Goal: Check status: Check status

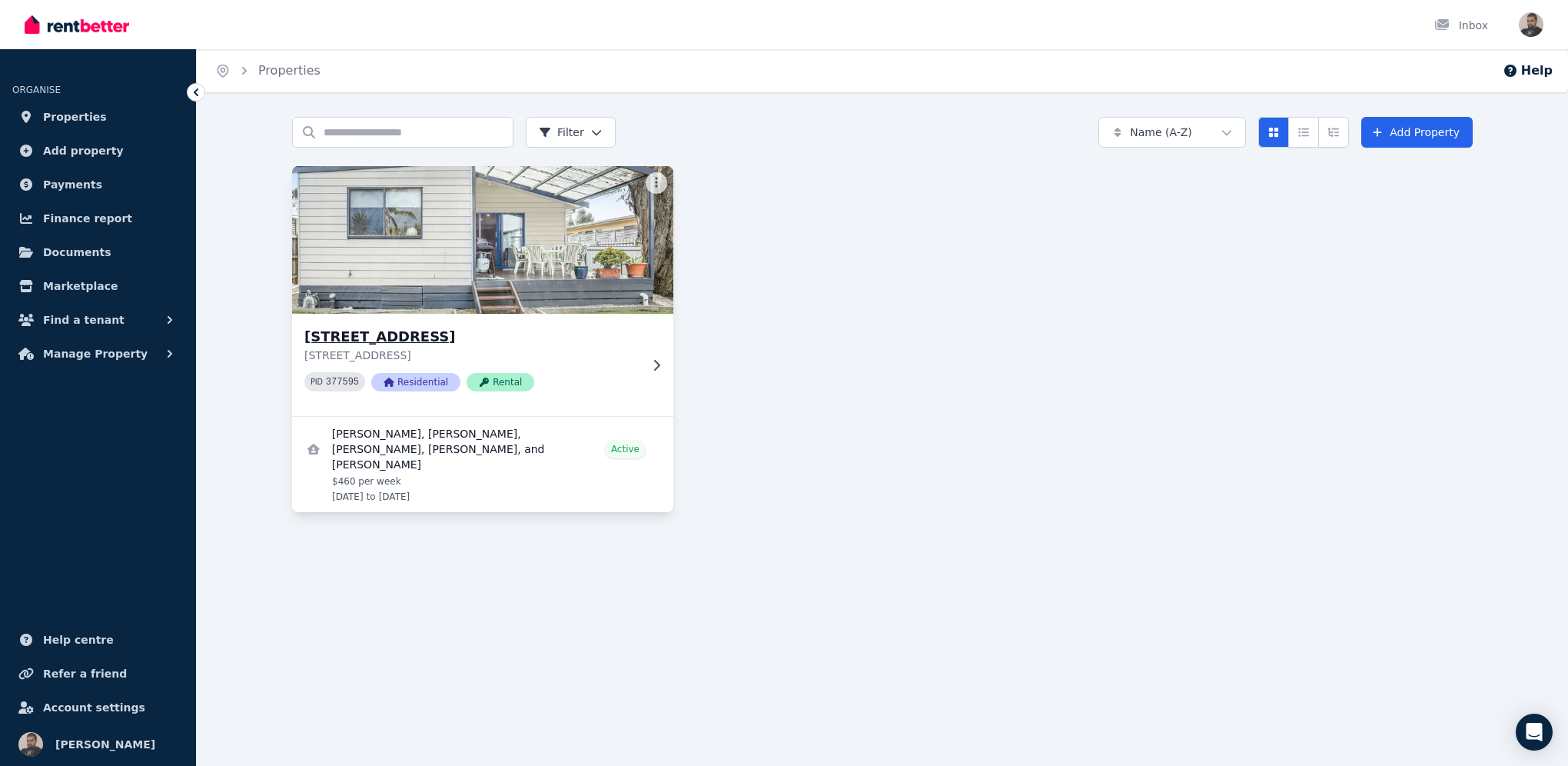
click at [377, 335] on h3 "[STREET_ADDRESS]" at bounding box center [472, 337] width 335 height 22
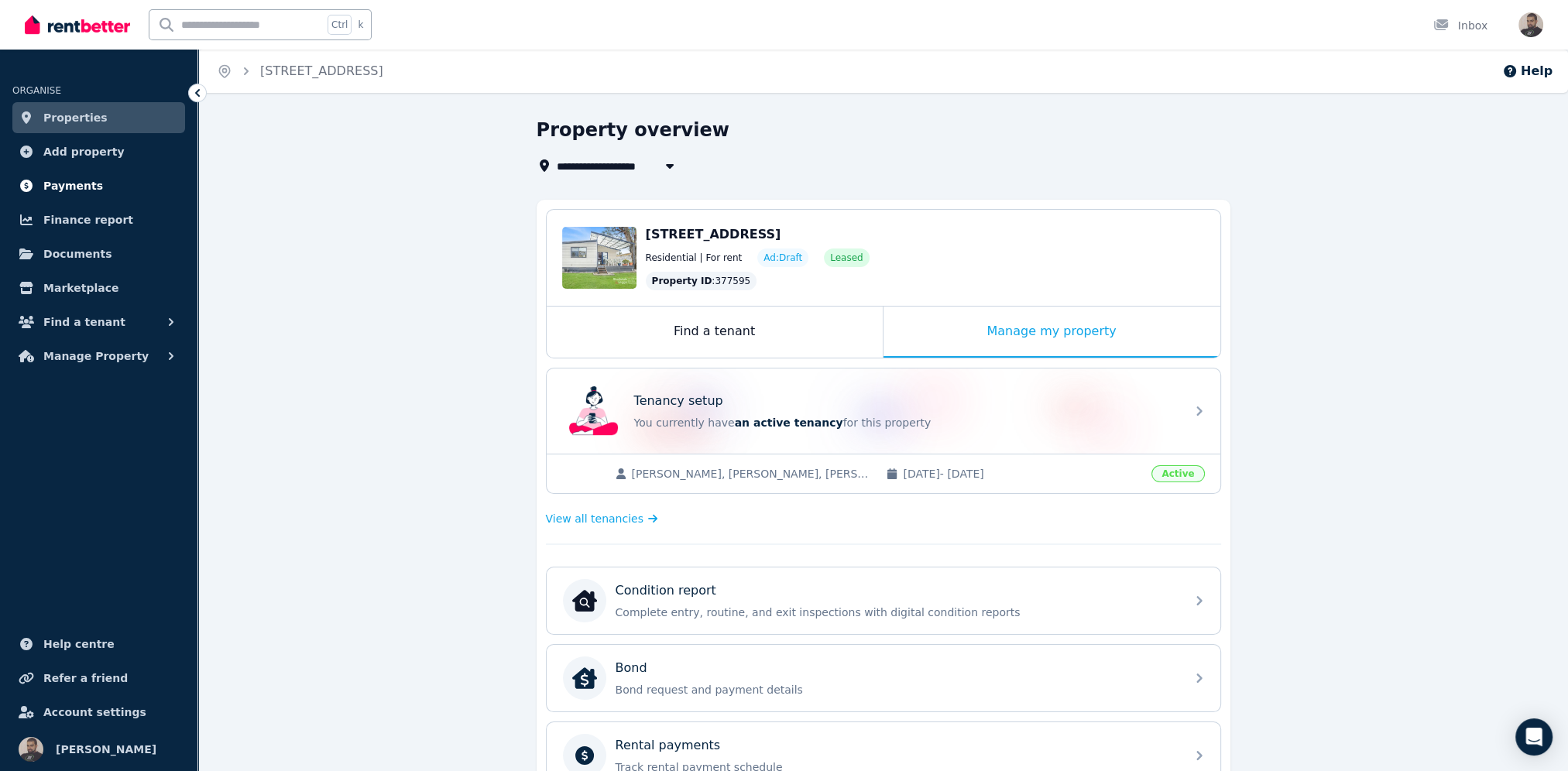
click at [68, 187] on span "Payments" at bounding box center [73, 186] width 59 height 18
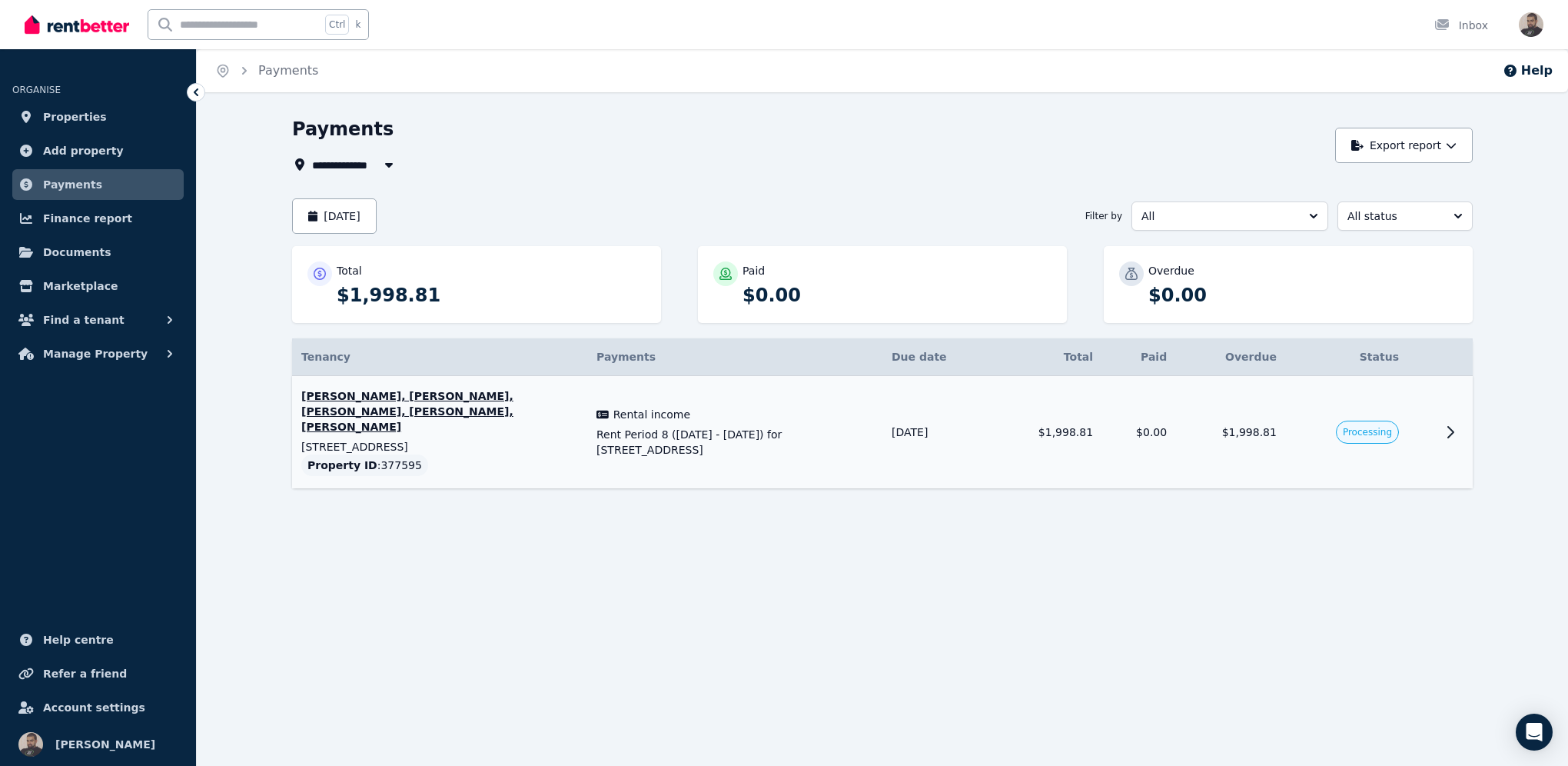
click at [1455, 423] on icon at bounding box center [1449, 432] width 18 height 18
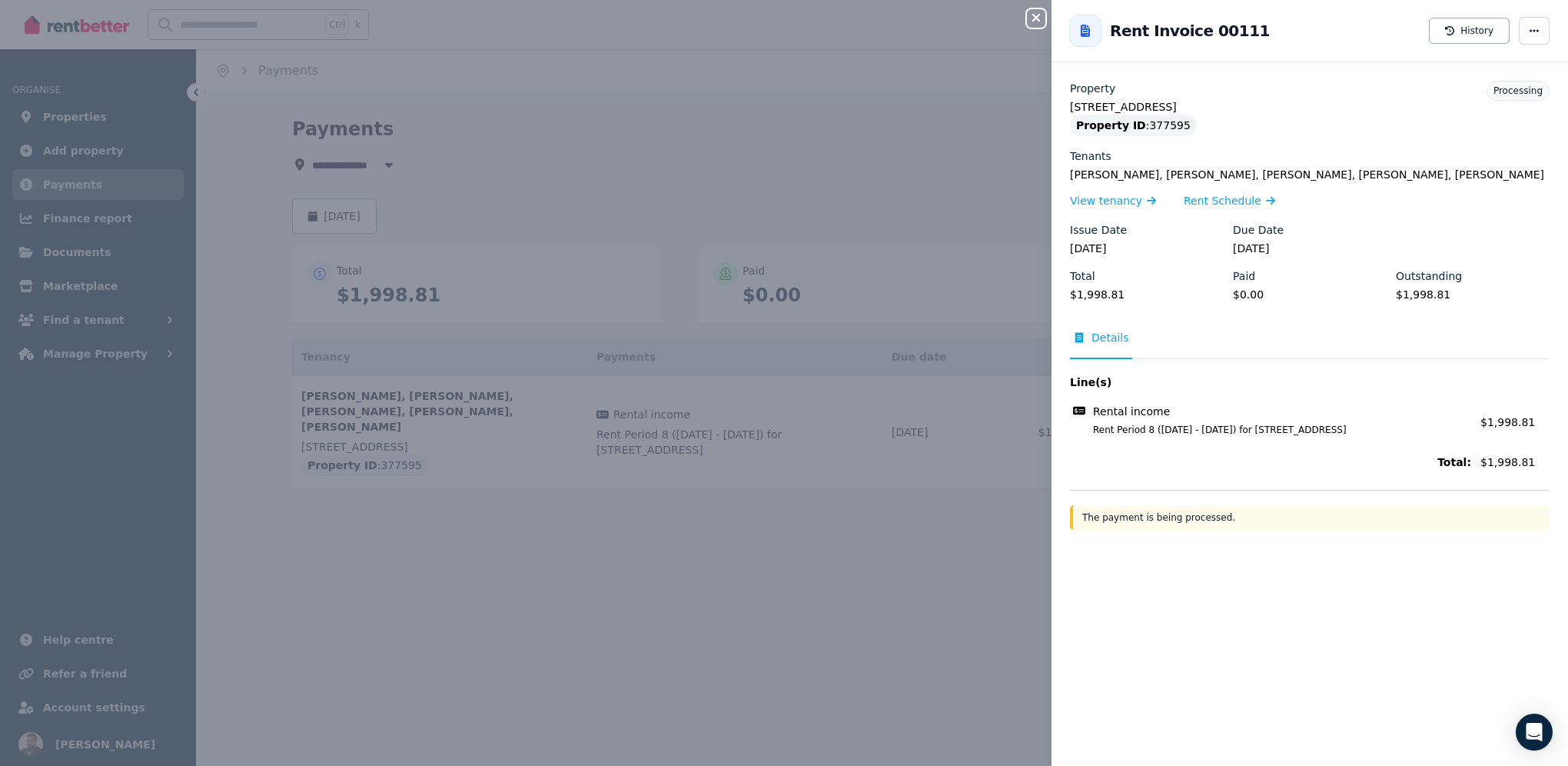
click at [1042, 17] on icon "button" at bounding box center [1036, 17] width 18 height 12
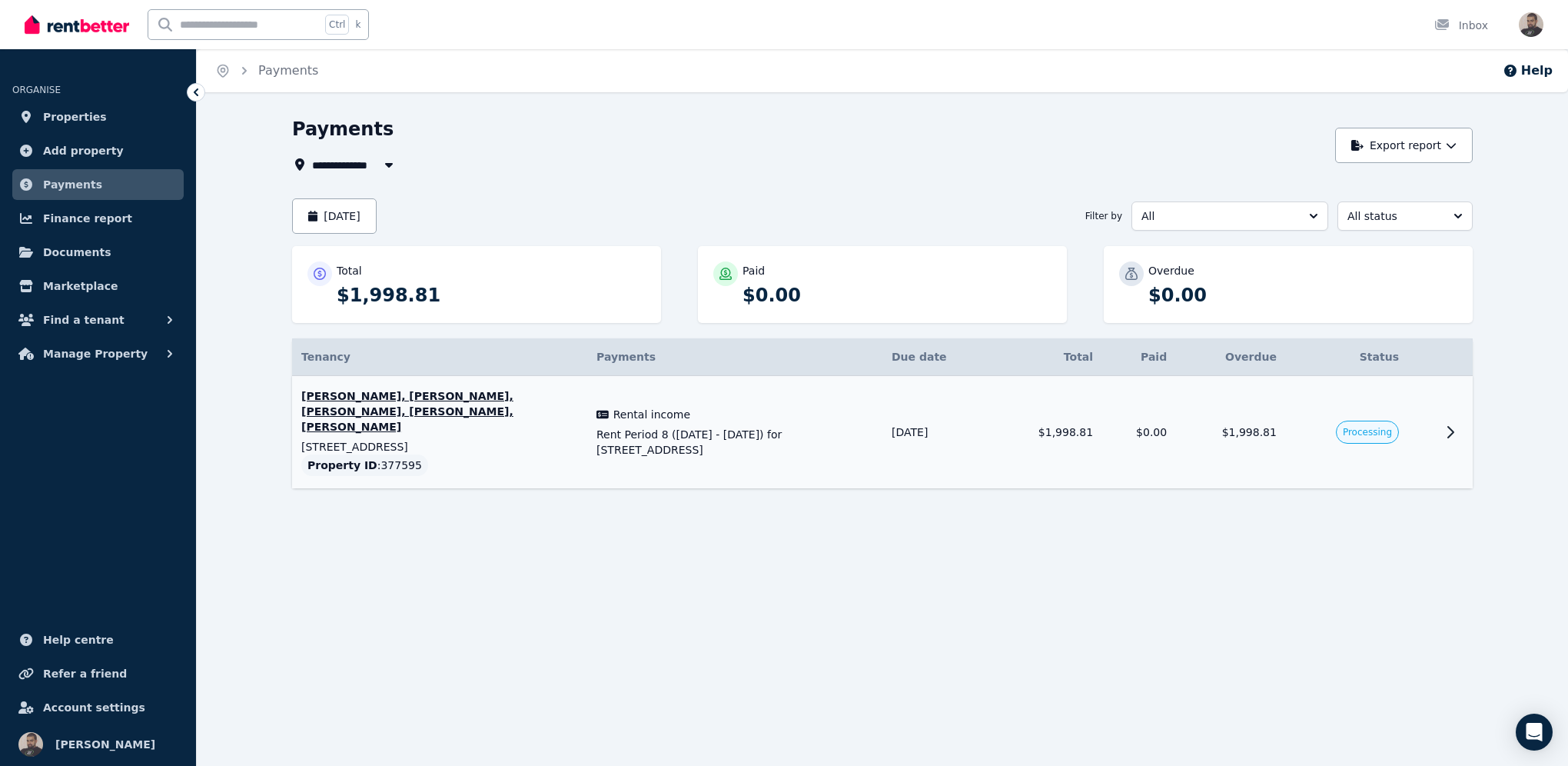
click at [1449, 423] on icon at bounding box center [1449, 432] width 18 height 18
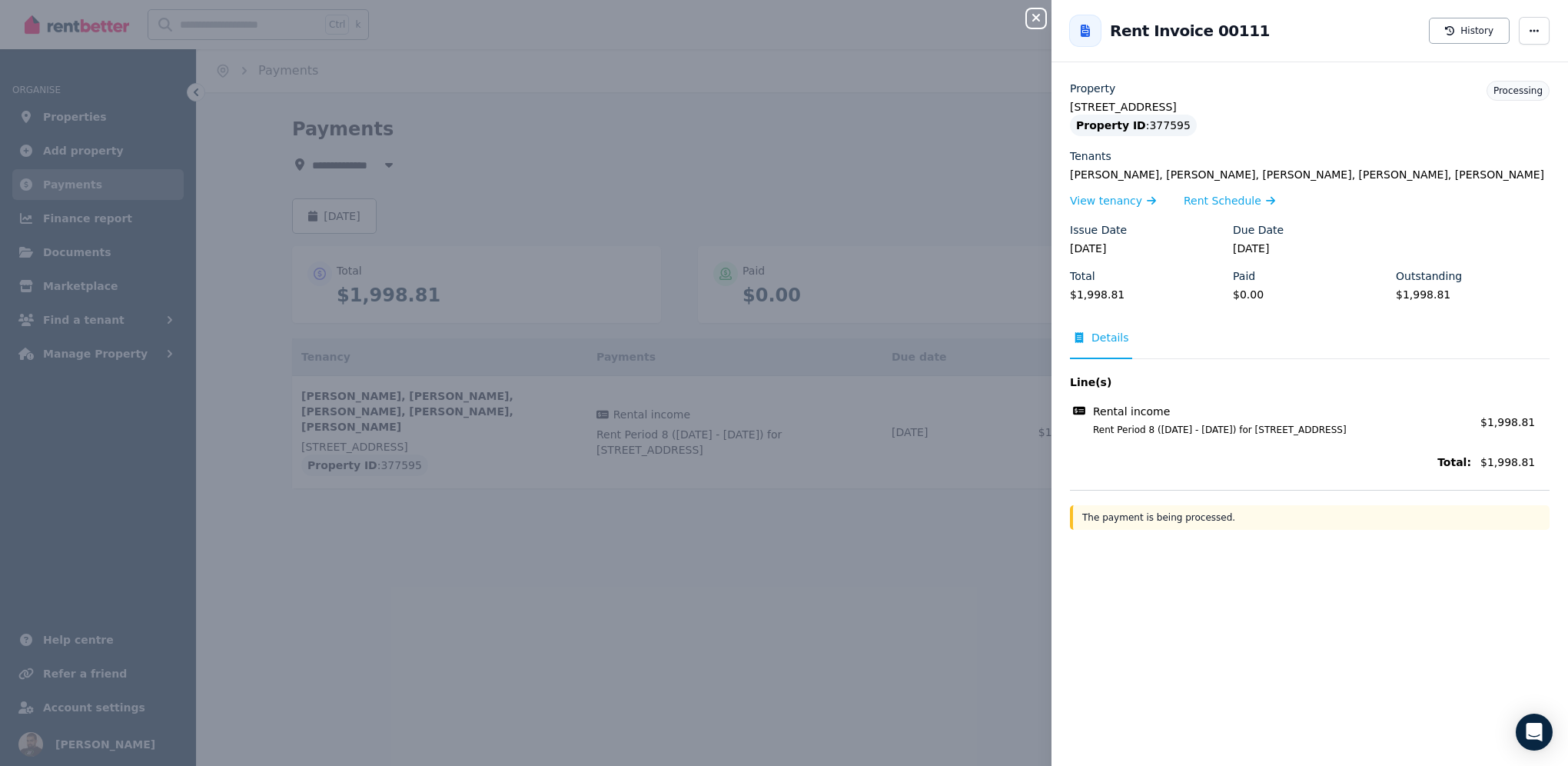
click at [1044, 18] on icon "button" at bounding box center [1036, 17] width 18 height 12
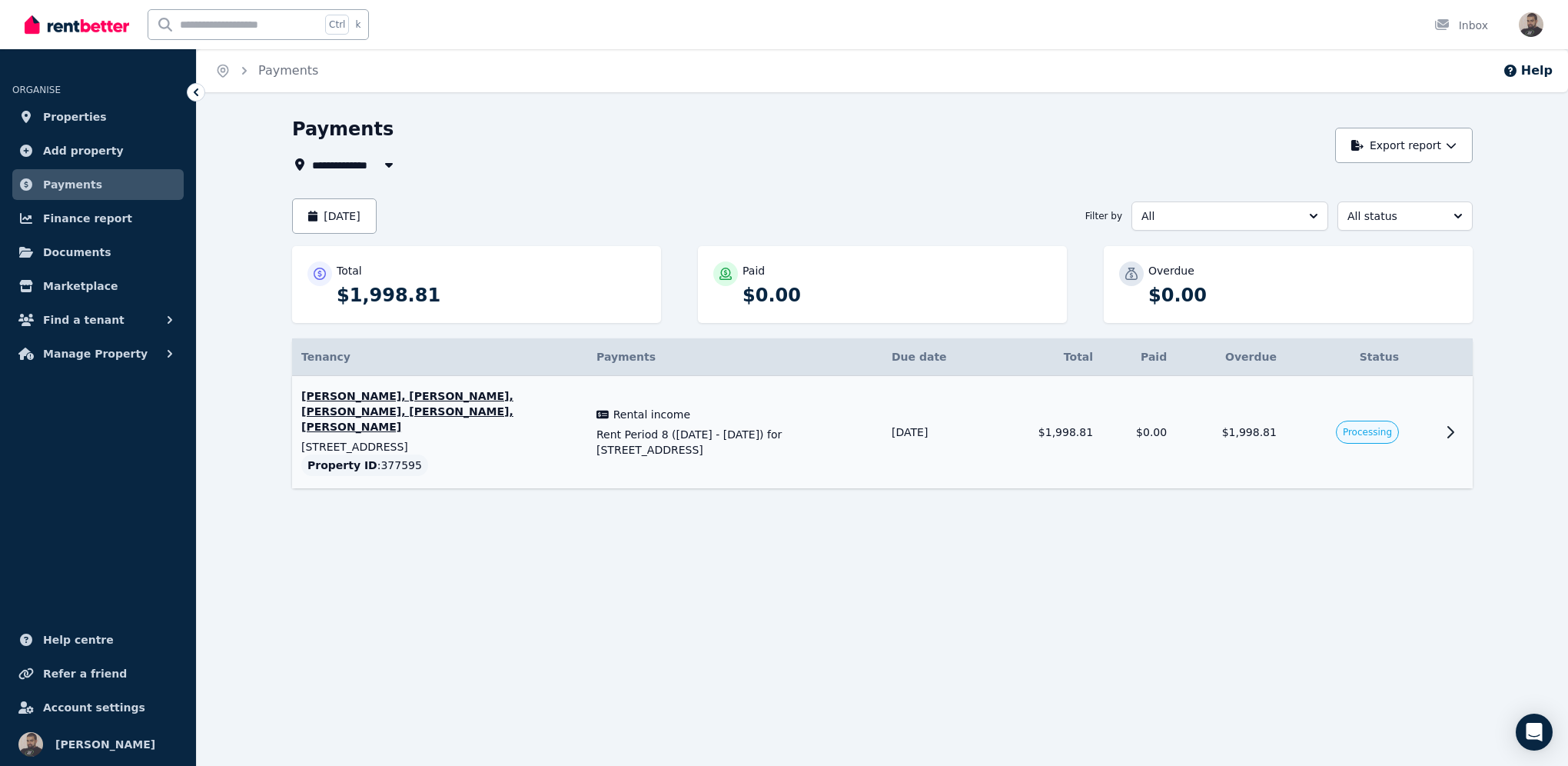
click at [608, 427] on span "Rent Period 8 ([DATE] - [DATE]) for [STREET_ADDRESS]" at bounding box center [735, 442] width 277 height 31
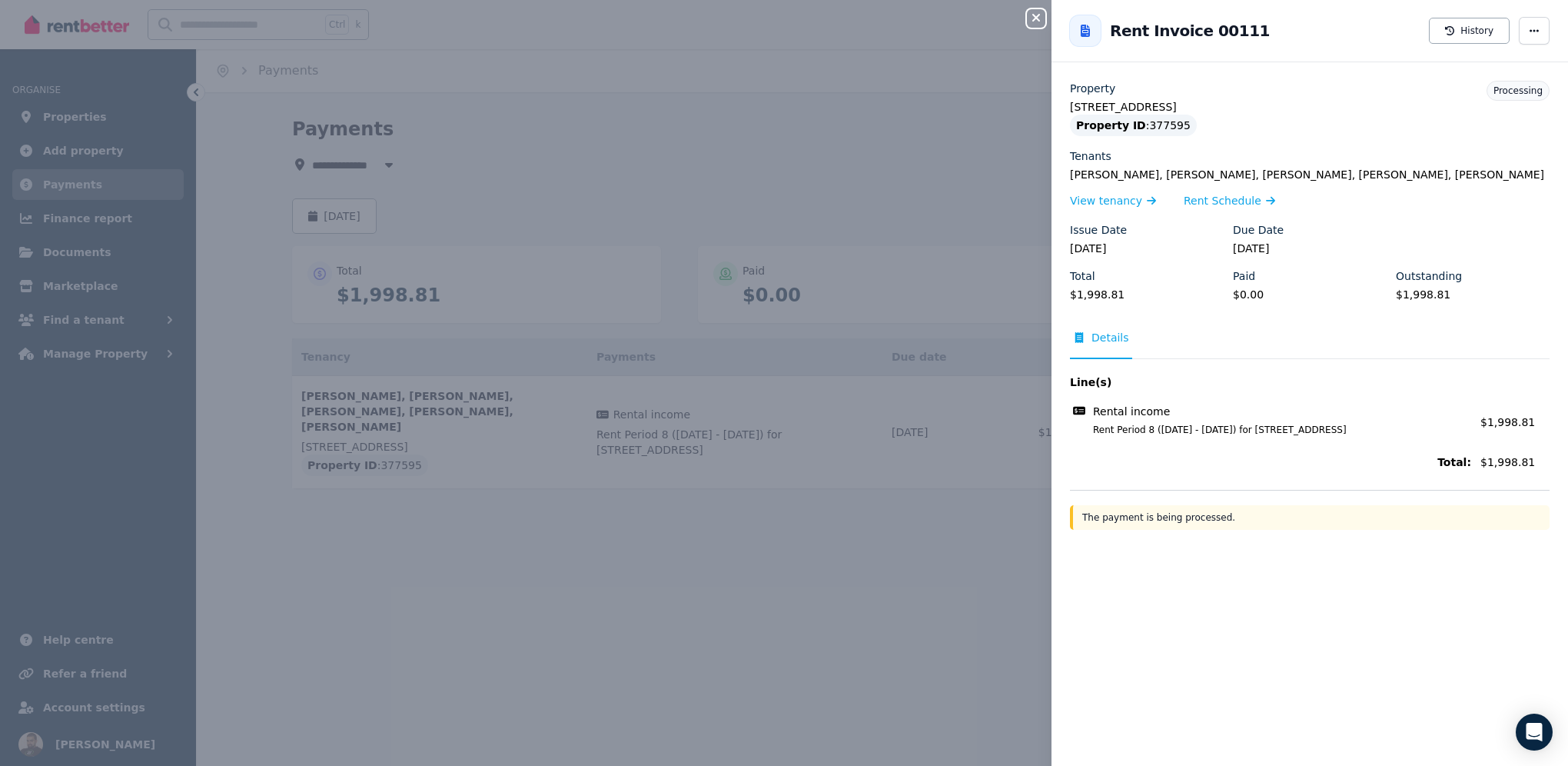
click at [1038, 12] on icon "button" at bounding box center [1036, 17] width 18 height 12
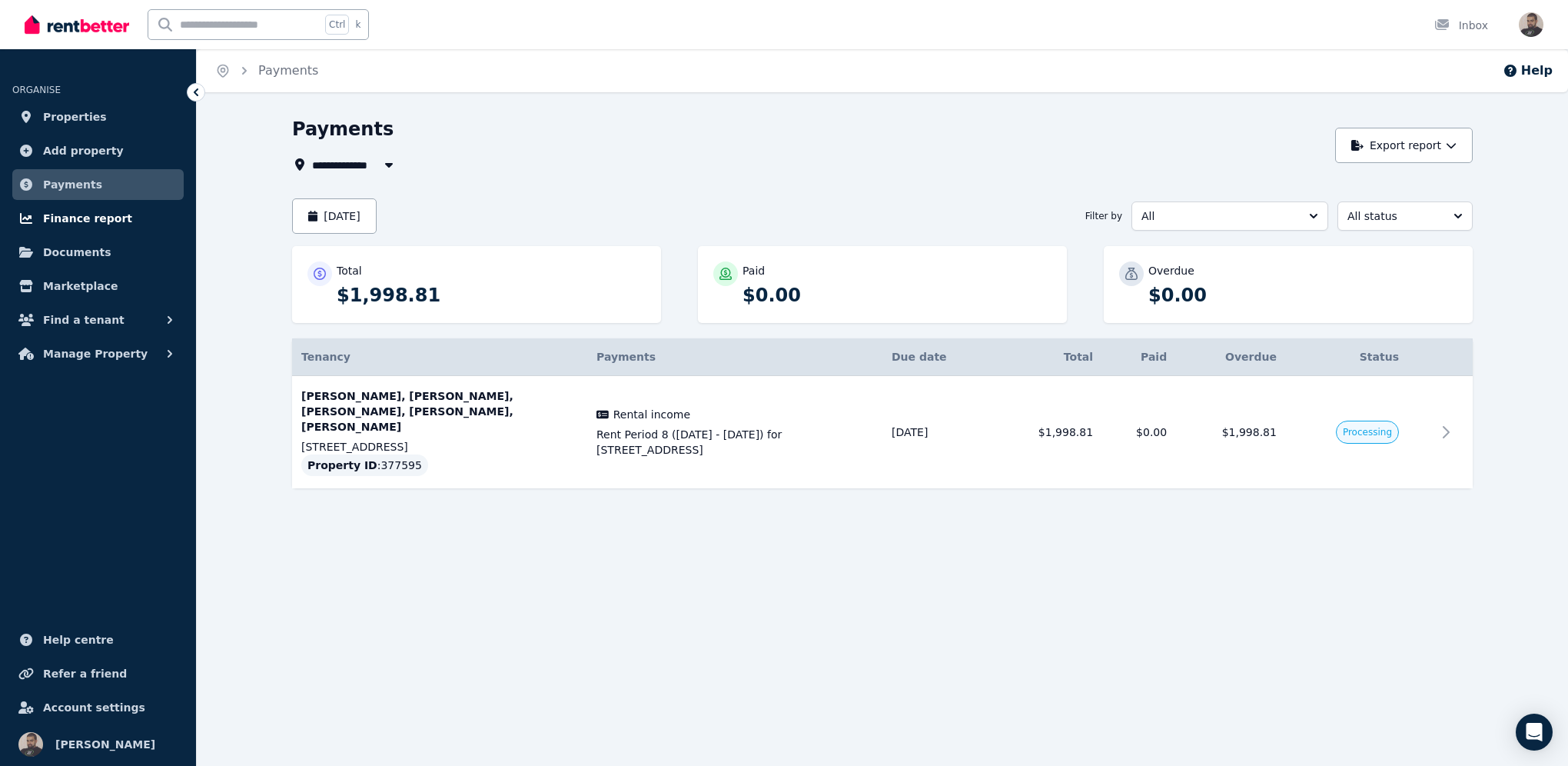
click at [78, 220] on span "Finance report" at bounding box center [87, 218] width 89 height 18
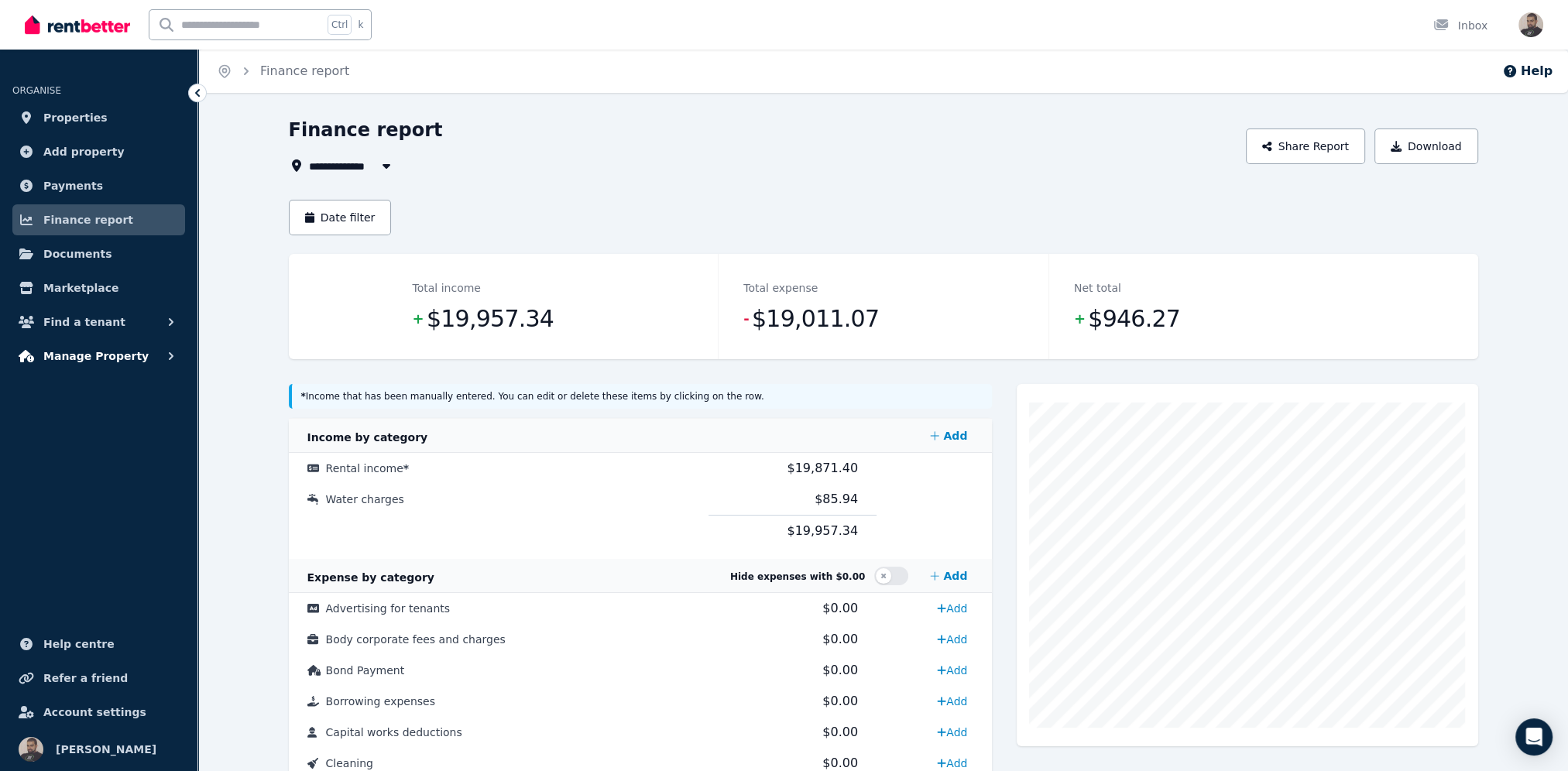
click at [80, 359] on span "Manage Property" at bounding box center [96, 355] width 105 height 18
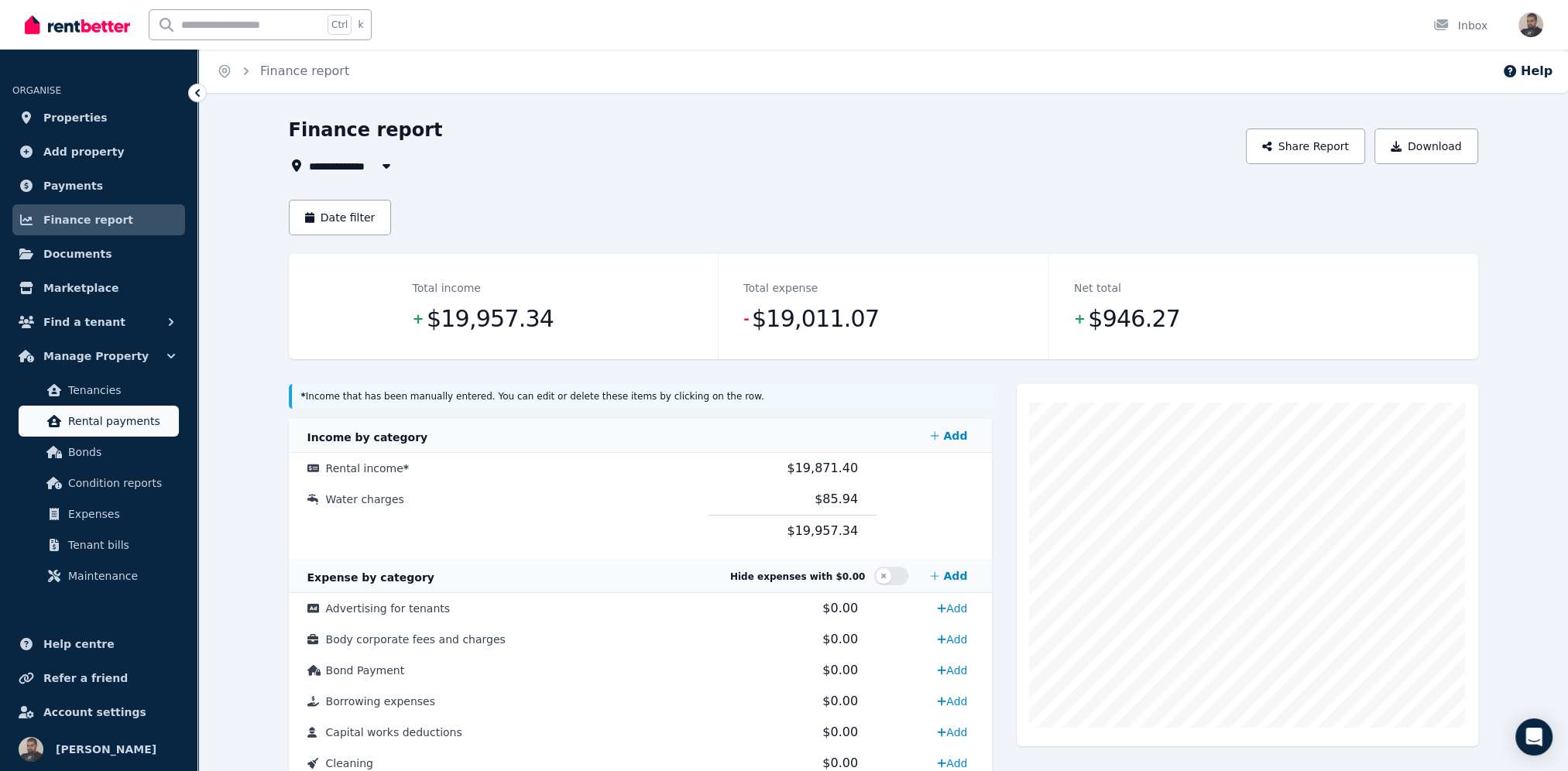
click at [112, 421] on span "Rental payments" at bounding box center [120, 421] width 105 height 18
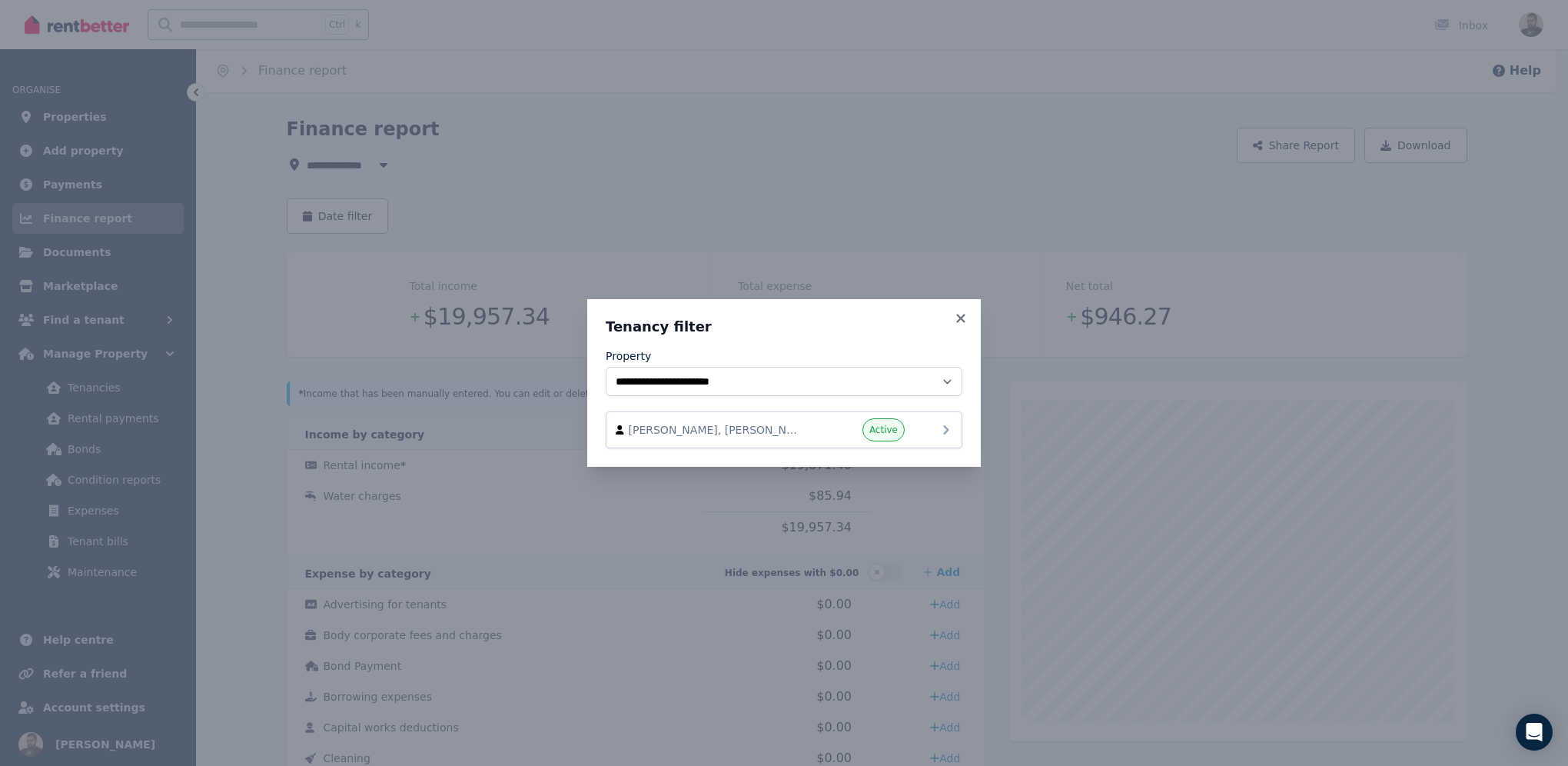
click at [920, 432] on div "[PERSON_NAME], [PERSON_NAME], [PERSON_NAME], [PERSON_NAME], and [PERSON_NAME] A…" at bounding box center [783, 429] width 337 height 23
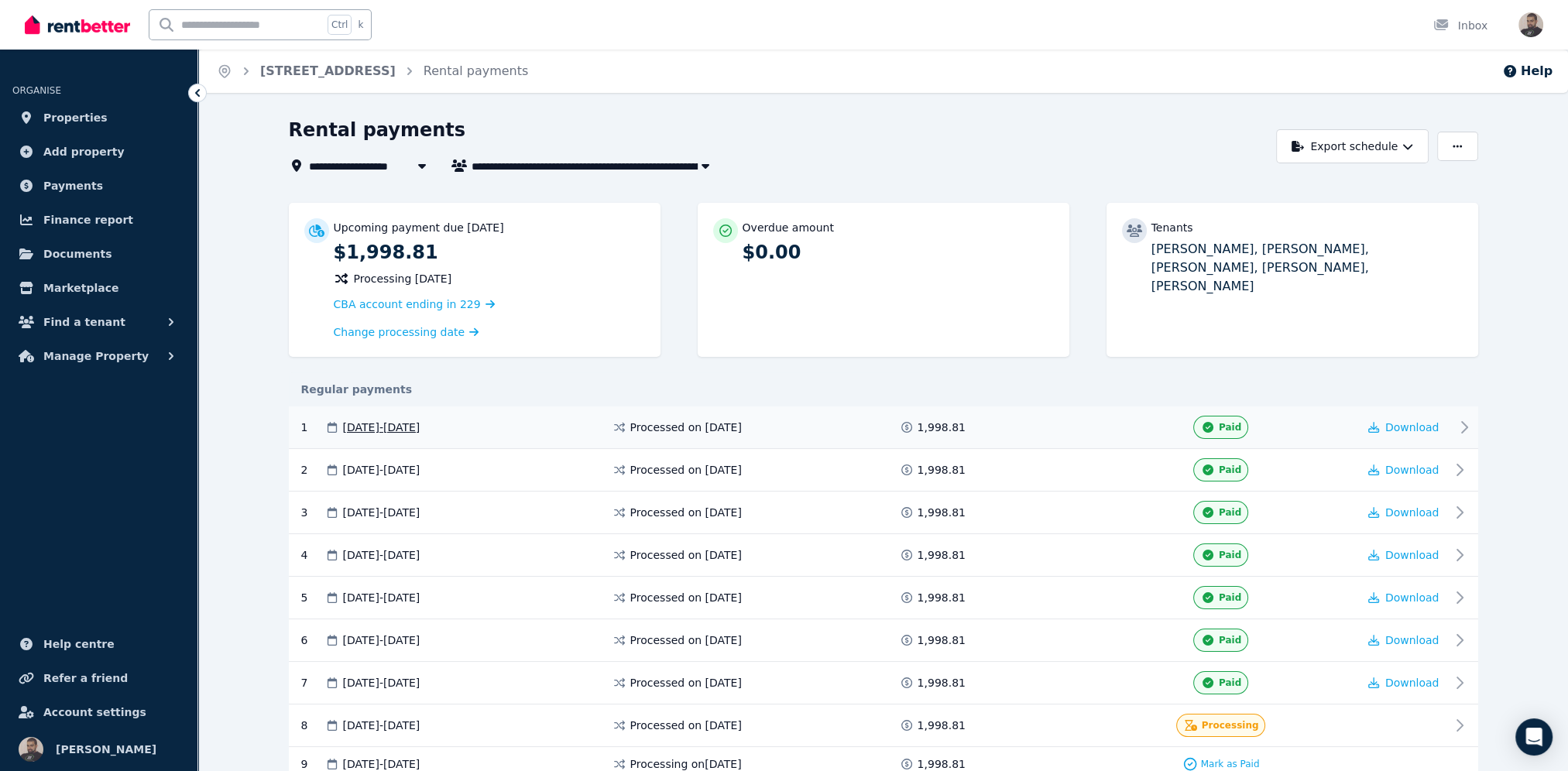
scroll to position [200, 0]
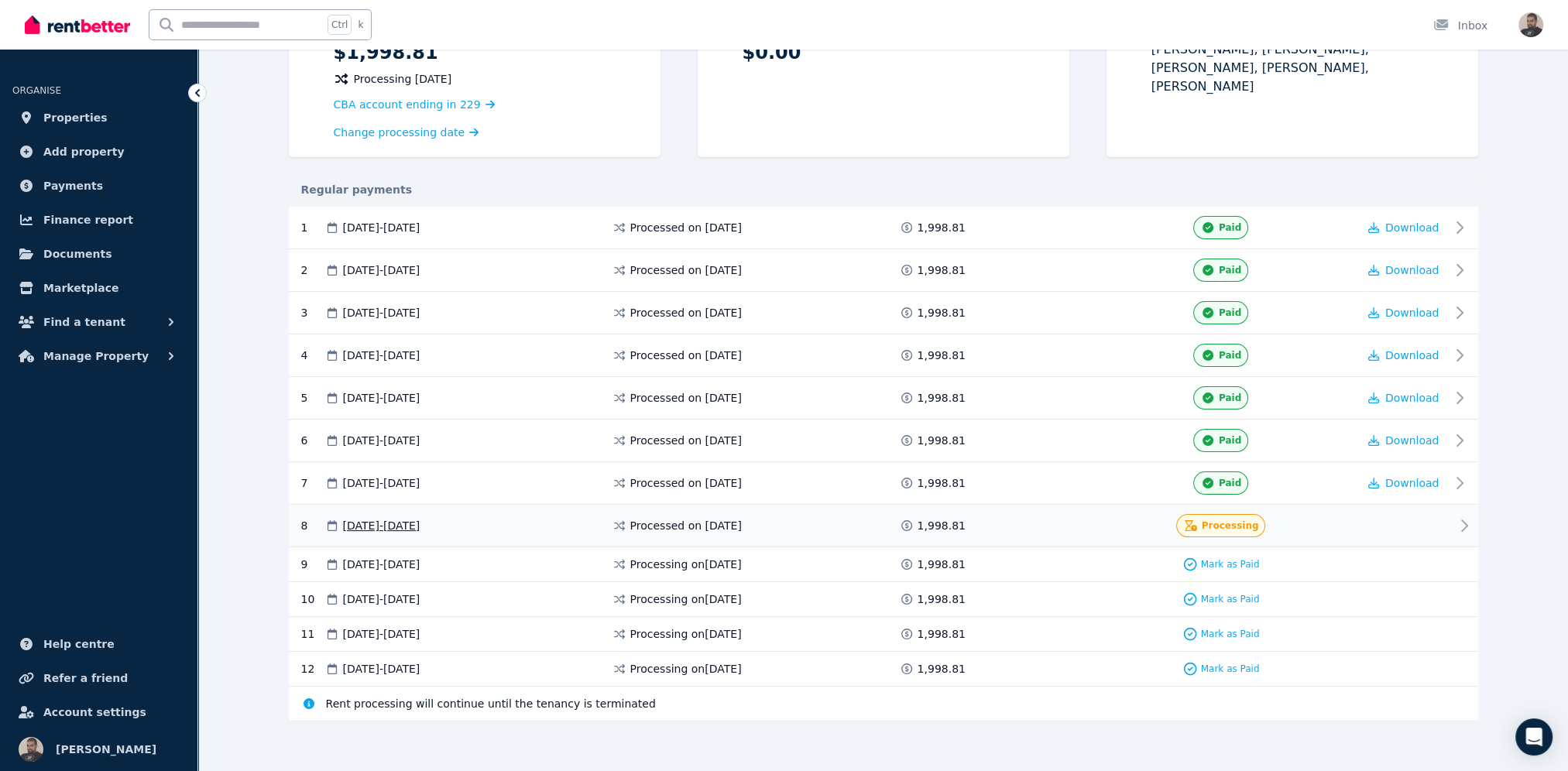
click at [1193, 521] on icon at bounding box center [1191, 525] width 12 height 10
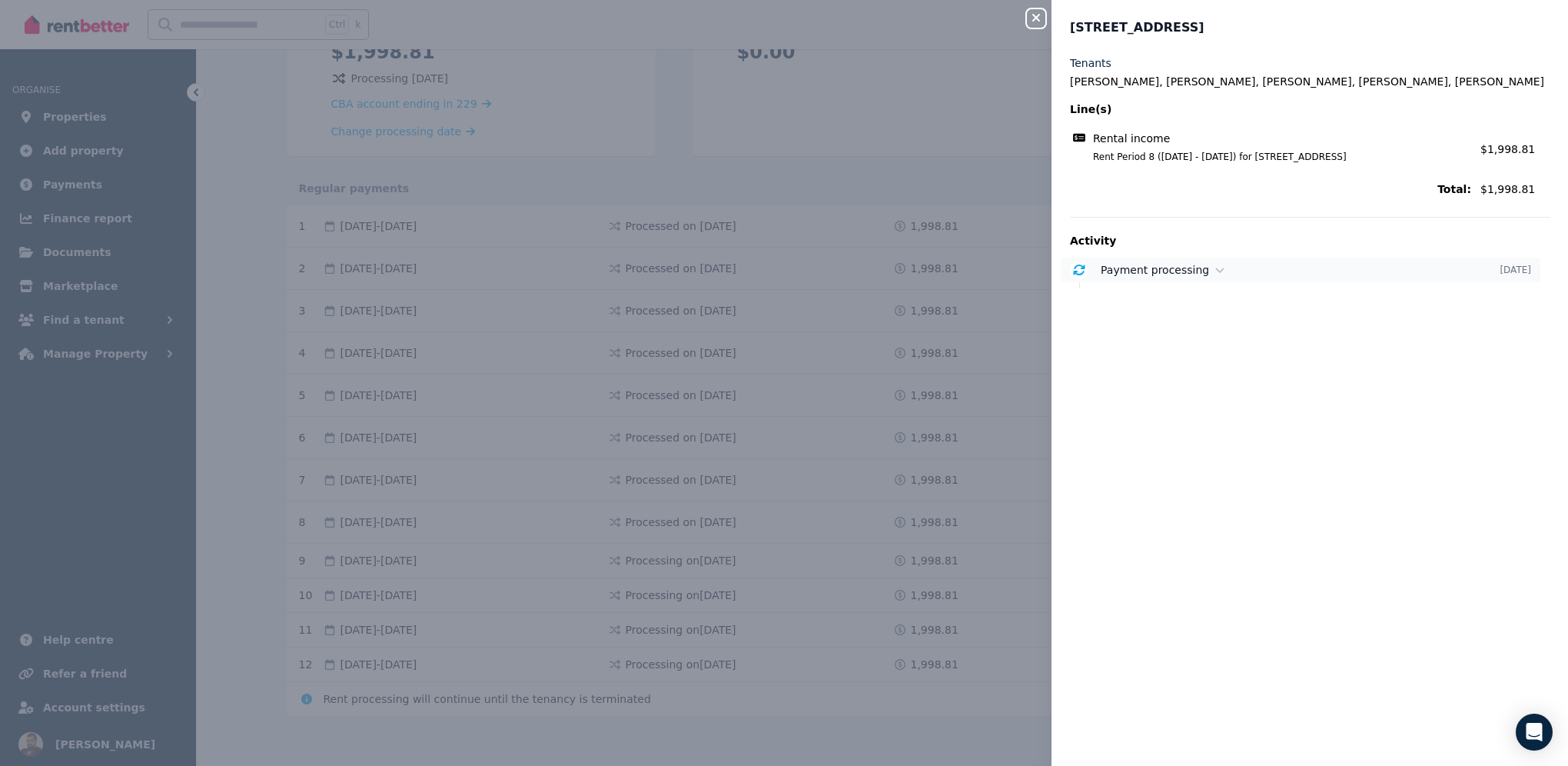
click at [1507, 274] on time "[DATE]" at bounding box center [1515, 270] width 31 height 12
click at [1035, 16] on icon "button" at bounding box center [1036, 17] width 18 height 12
